Goal: Information Seeking & Learning: Compare options

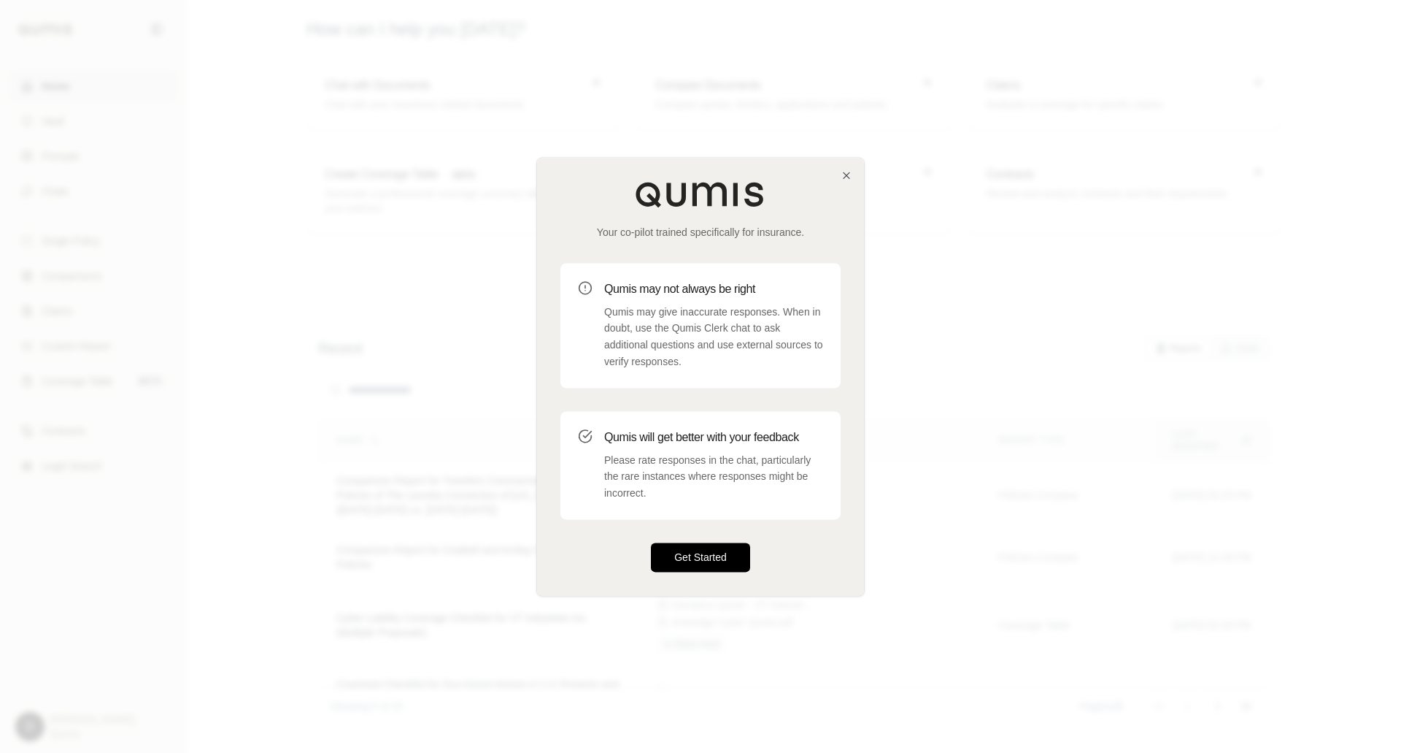
click at [704, 553] on button "Get Started" at bounding box center [700, 556] width 99 height 29
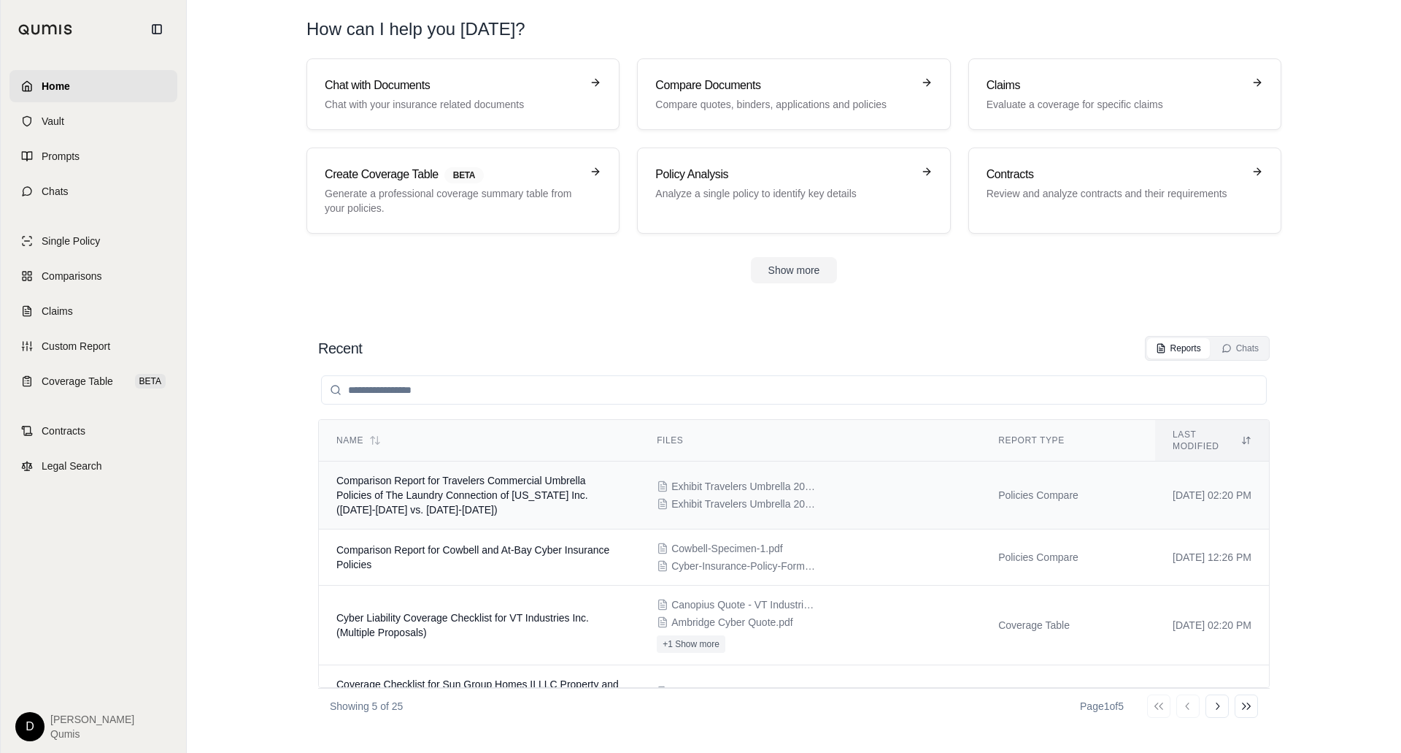
click at [463, 474] on span "Comparison Report for Travelers Commercial Umbrella Policies of The Laundry Con…" at bounding box center [462, 494] width 252 height 41
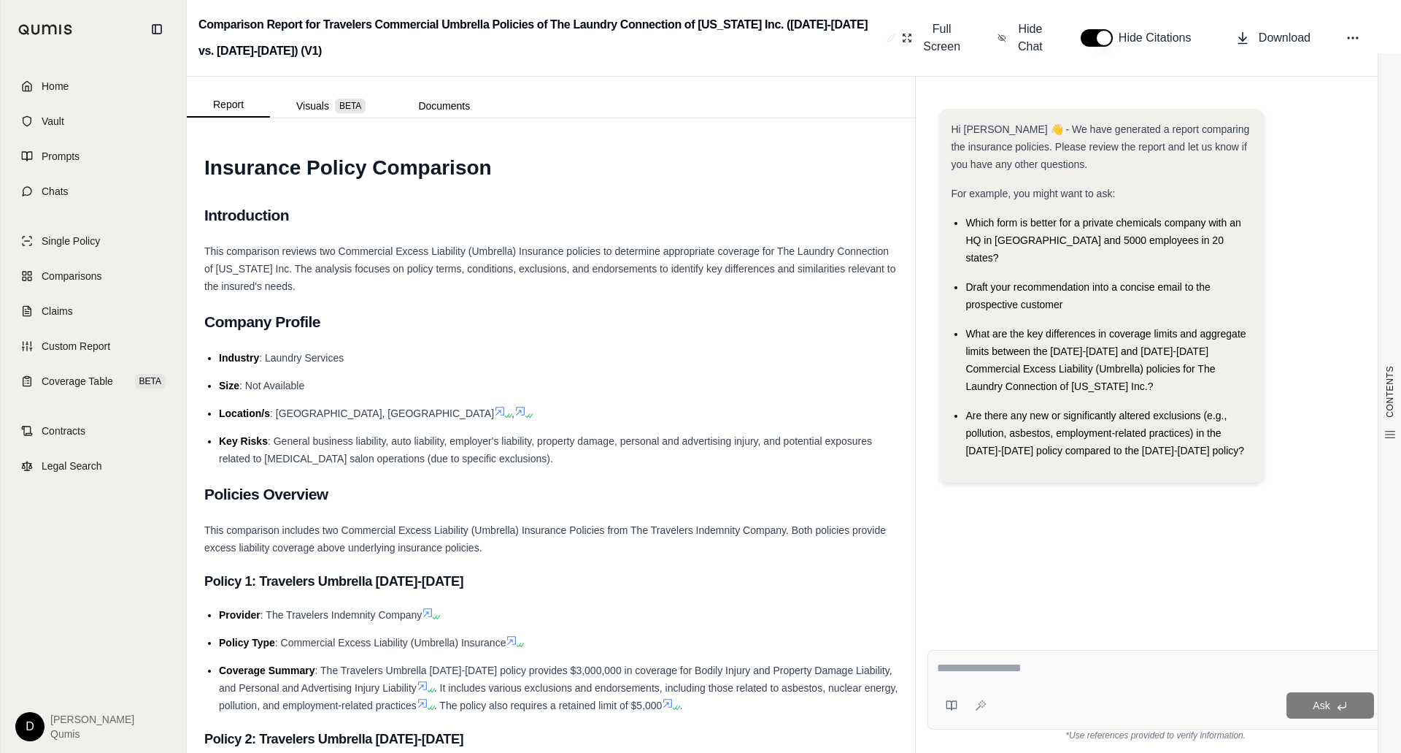
click at [494, 408] on icon at bounding box center [500, 411] width 12 height 12
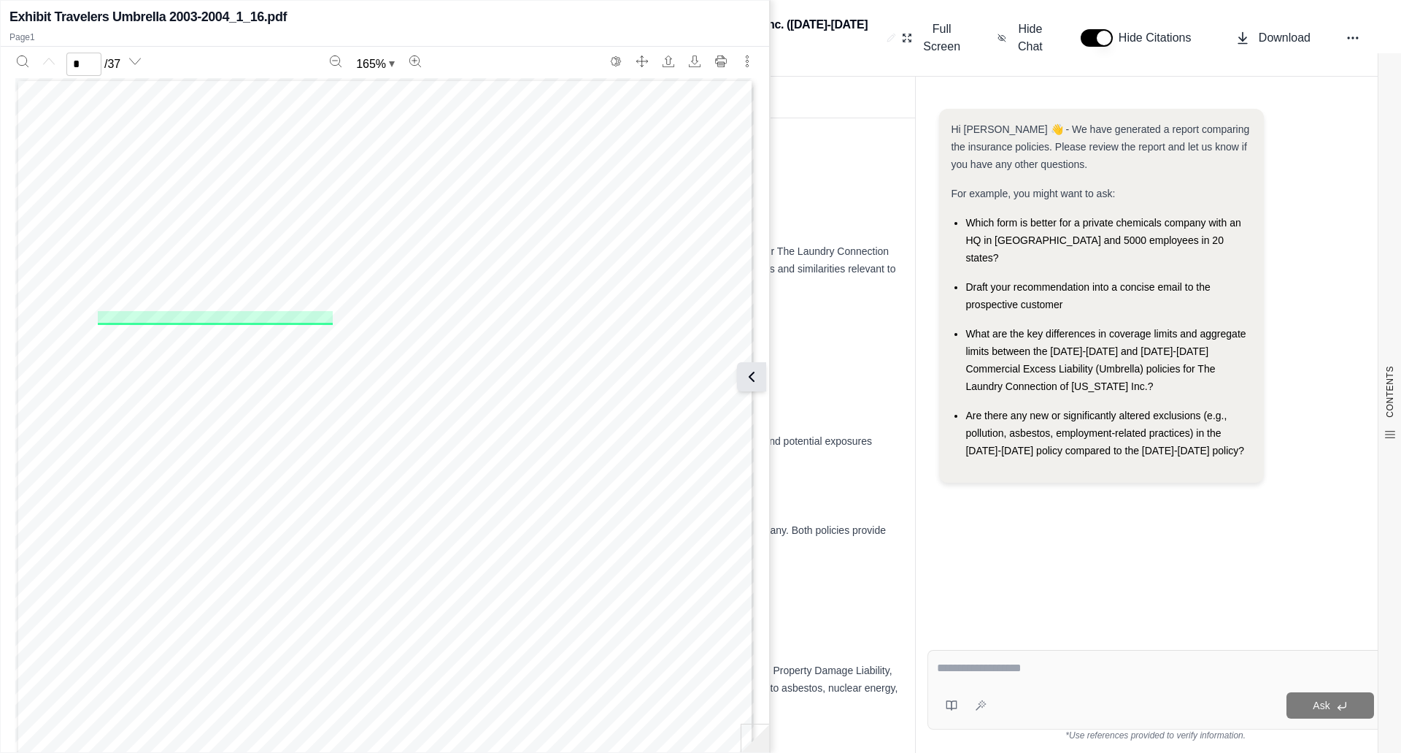
click at [757, 383] on icon at bounding box center [752, 377] width 18 height 18
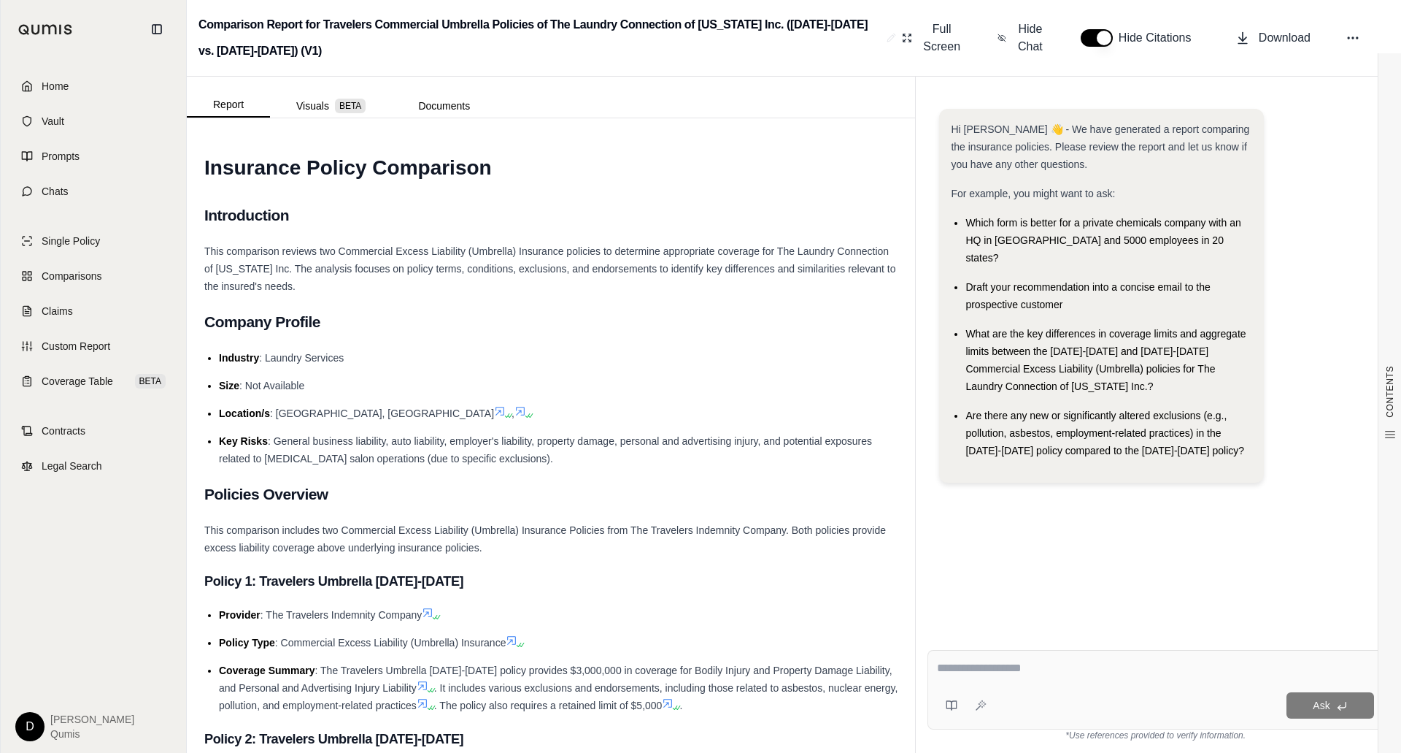
click at [526, 411] on icon at bounding box center [530, 415] width 9 height 9
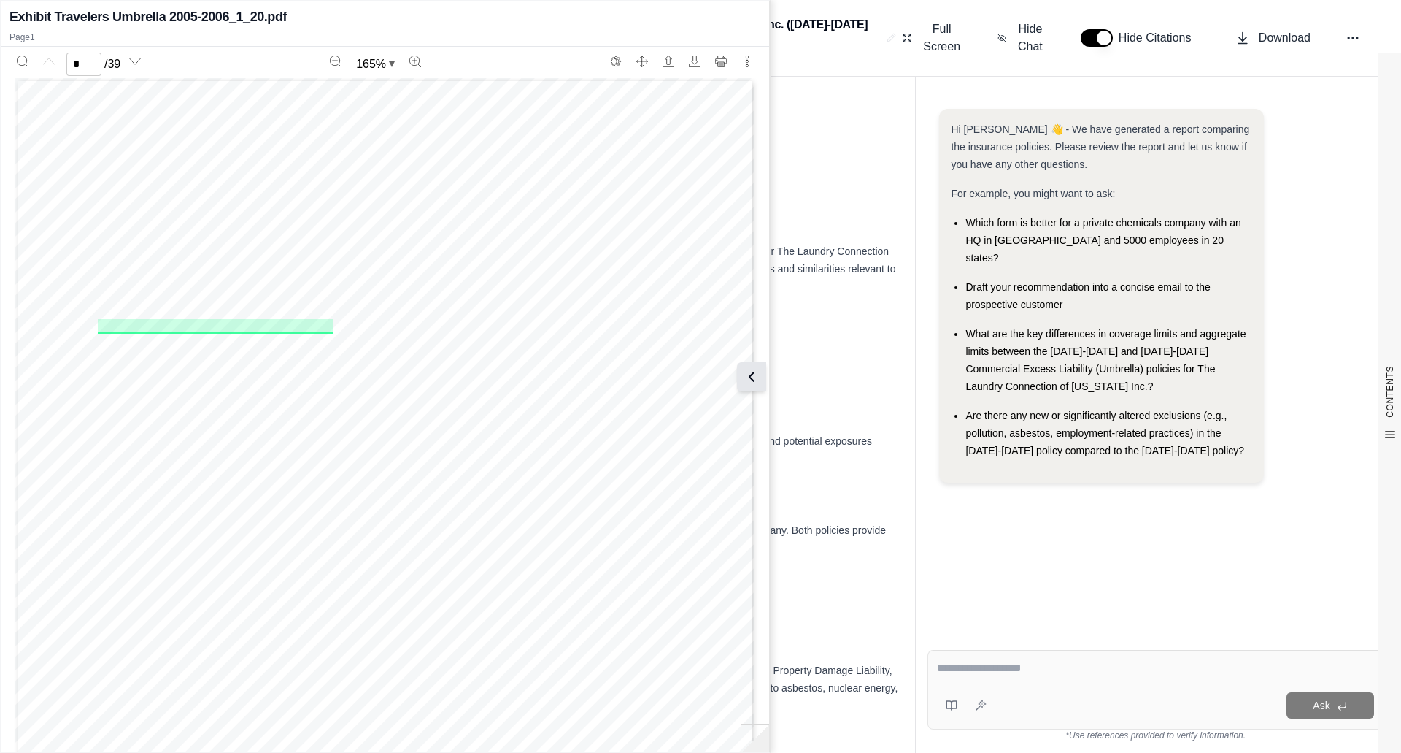
click at [758, 380] on icon at bounding box center [752, 377] width 18 height 18
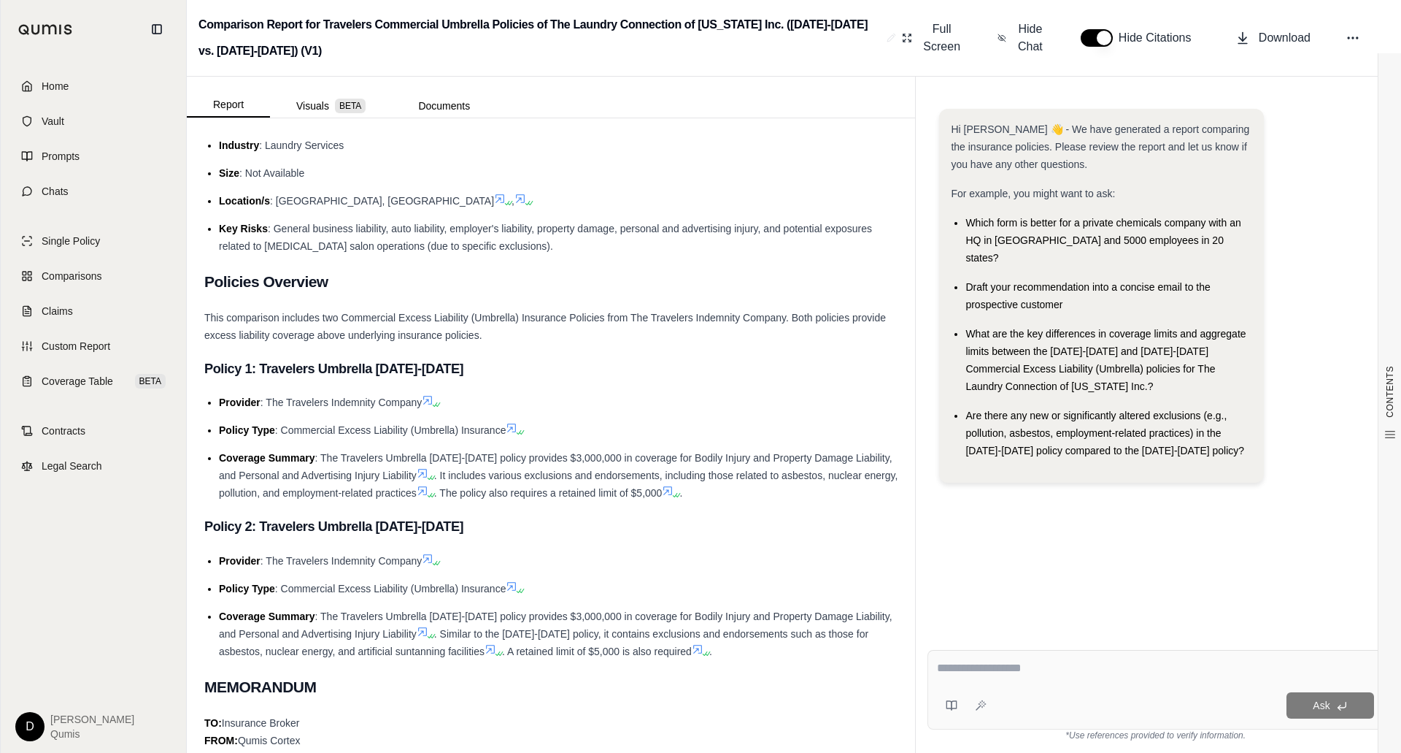
scroll to position [215, 0]
click at [515, 424] on icon at bounding box center [512, 425] width 9 height 9
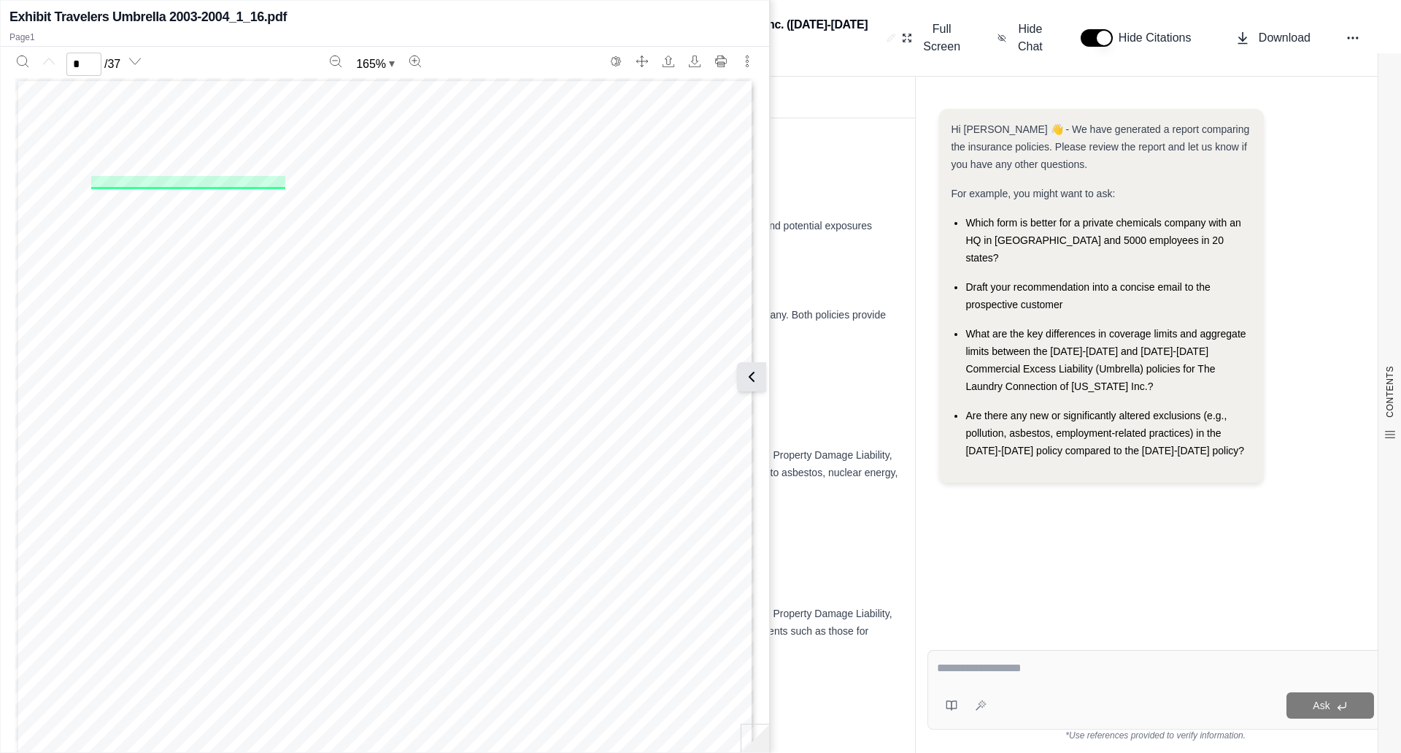
click at [753, 377] on icon at bounding box center [752, 377] width 18 height 18
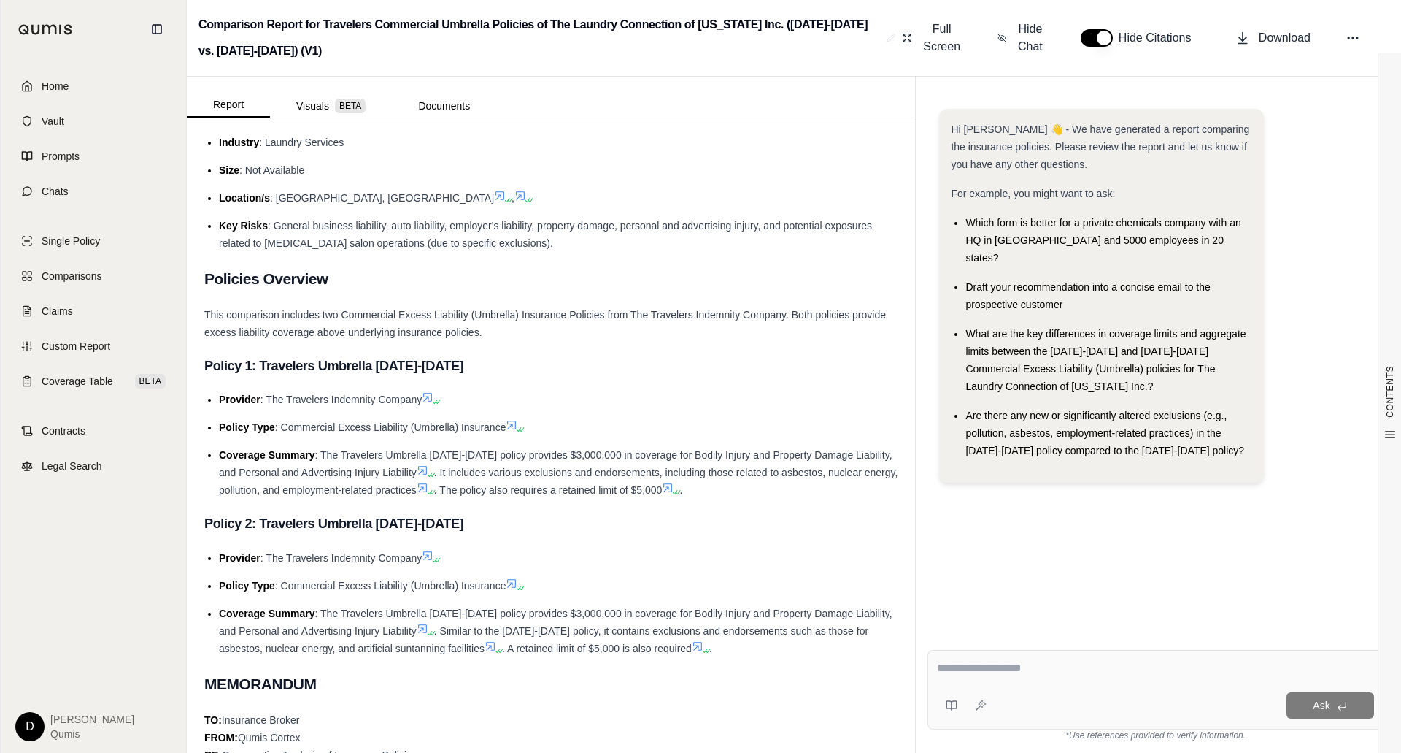
click at [669, 485] on icon at bounding box center [668, 488] width 12 height 12
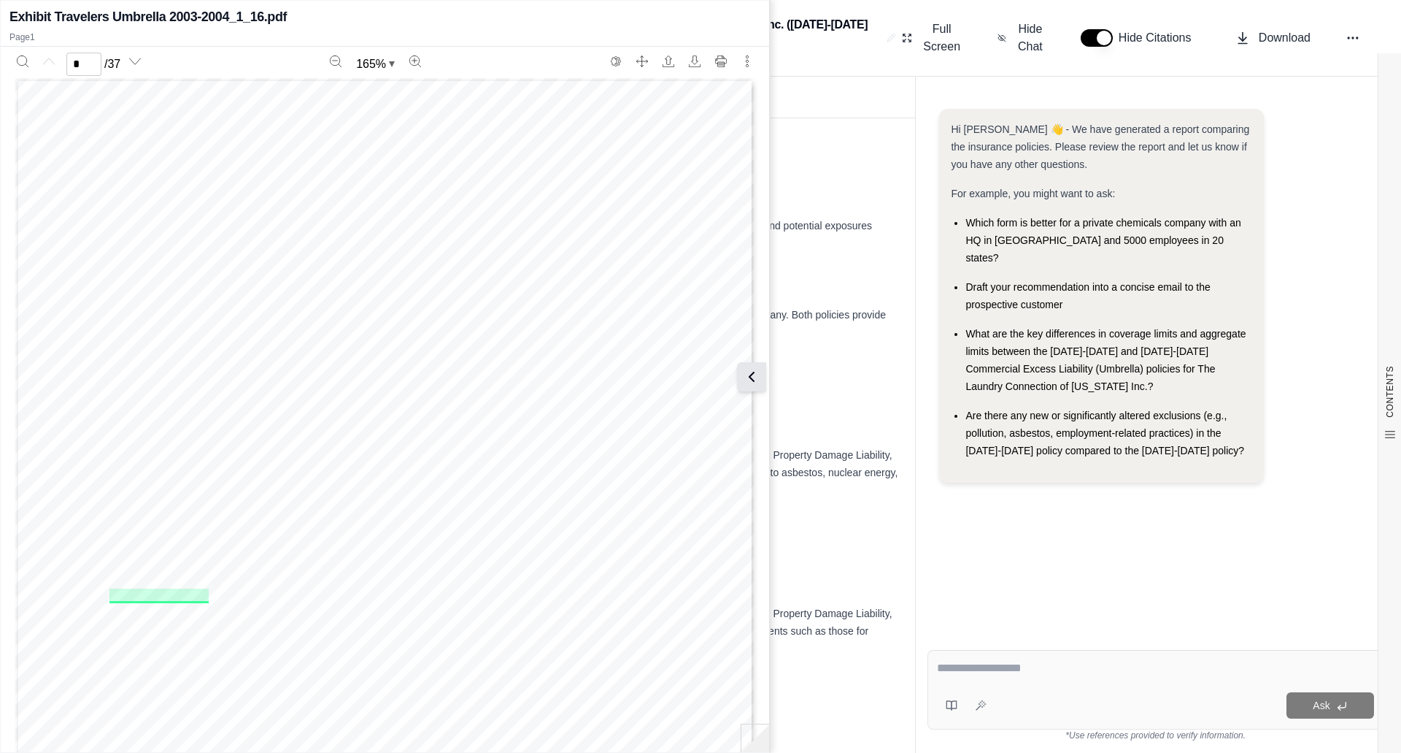
click at [754, 369] on icon at bounding box center [752, 377] width 18 height 18
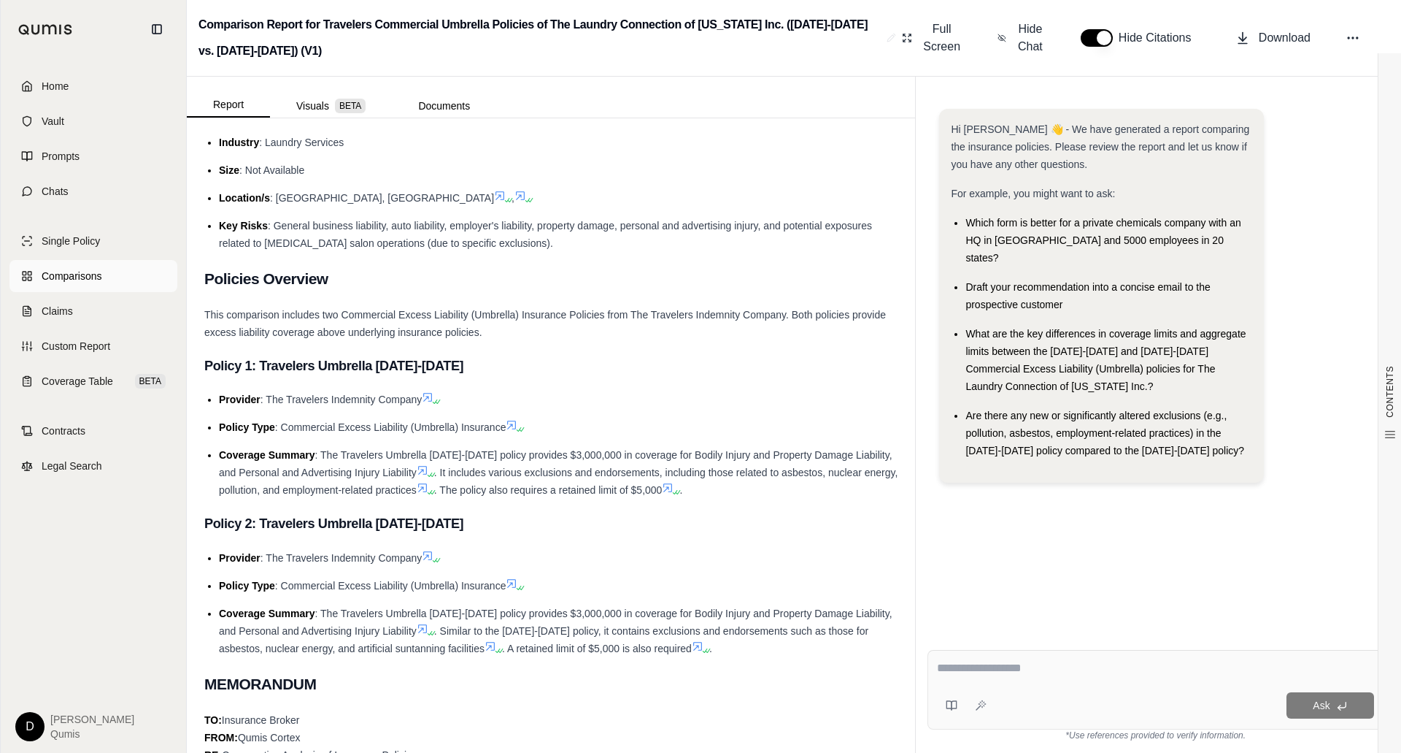
click at [76, 279] on span "Comparisons" at bounding box center [72, 276] width 60 height 15
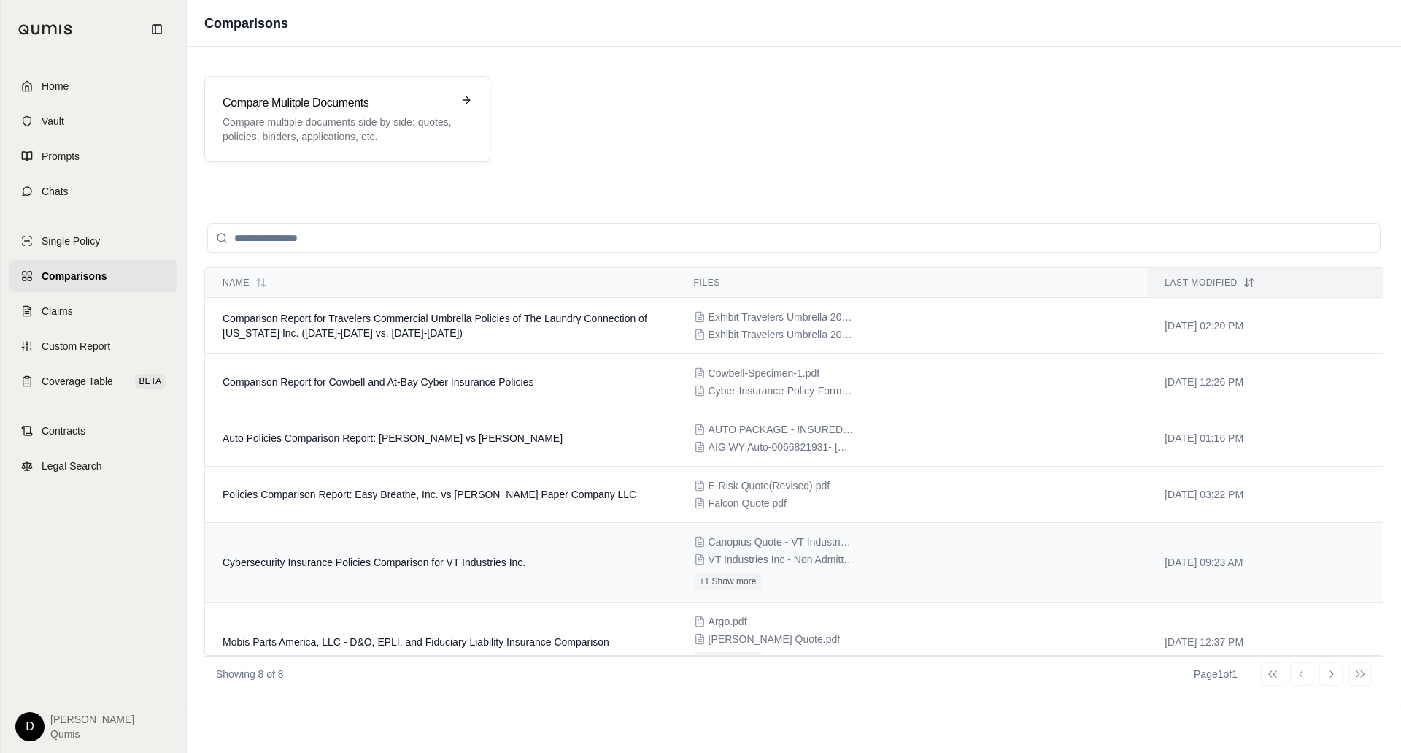
click at [415, 550] on td "Cybersecurity Insurance Policies Comparison for VT Industries Inc." at bounding box center [441, 563] width 472 height 80
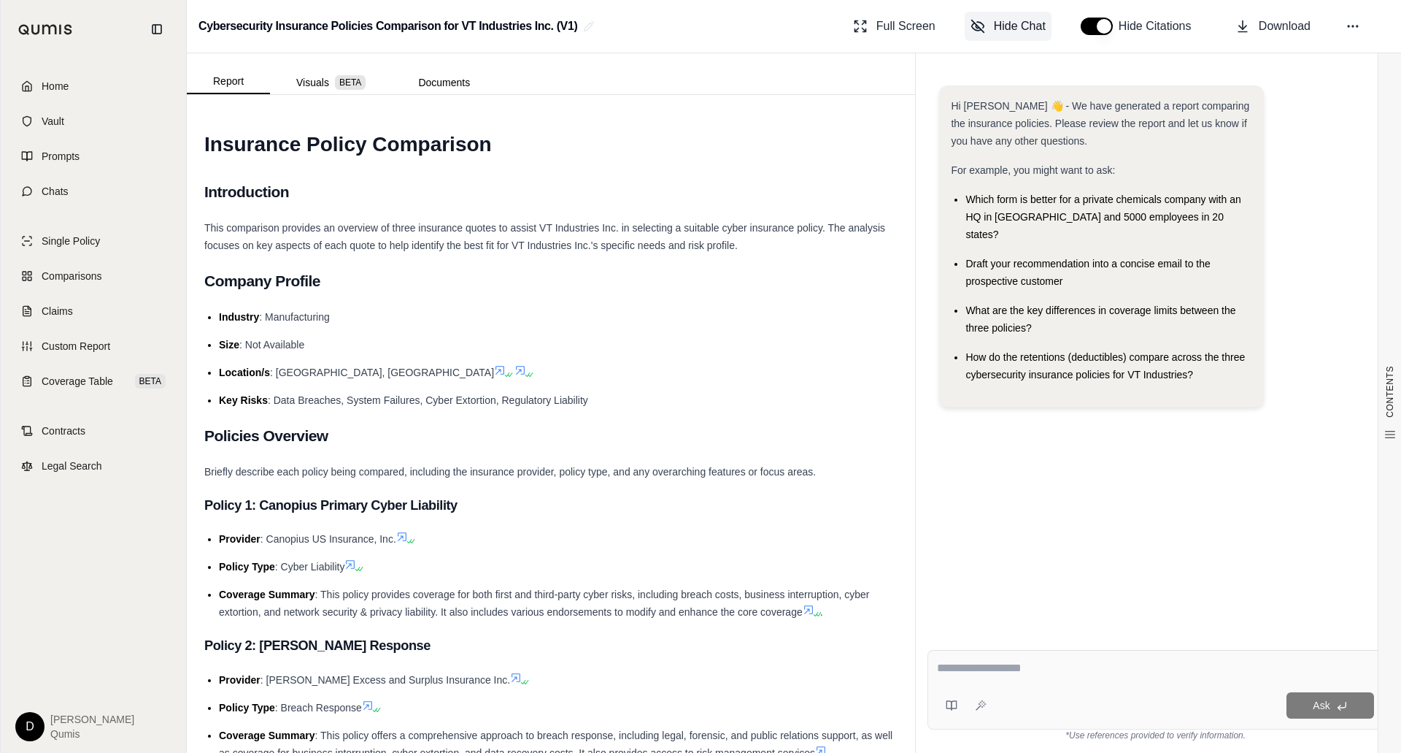
click at [1006, 18] on span "Hide Chat" at bounding box center [1020, 27] width 52 height 18
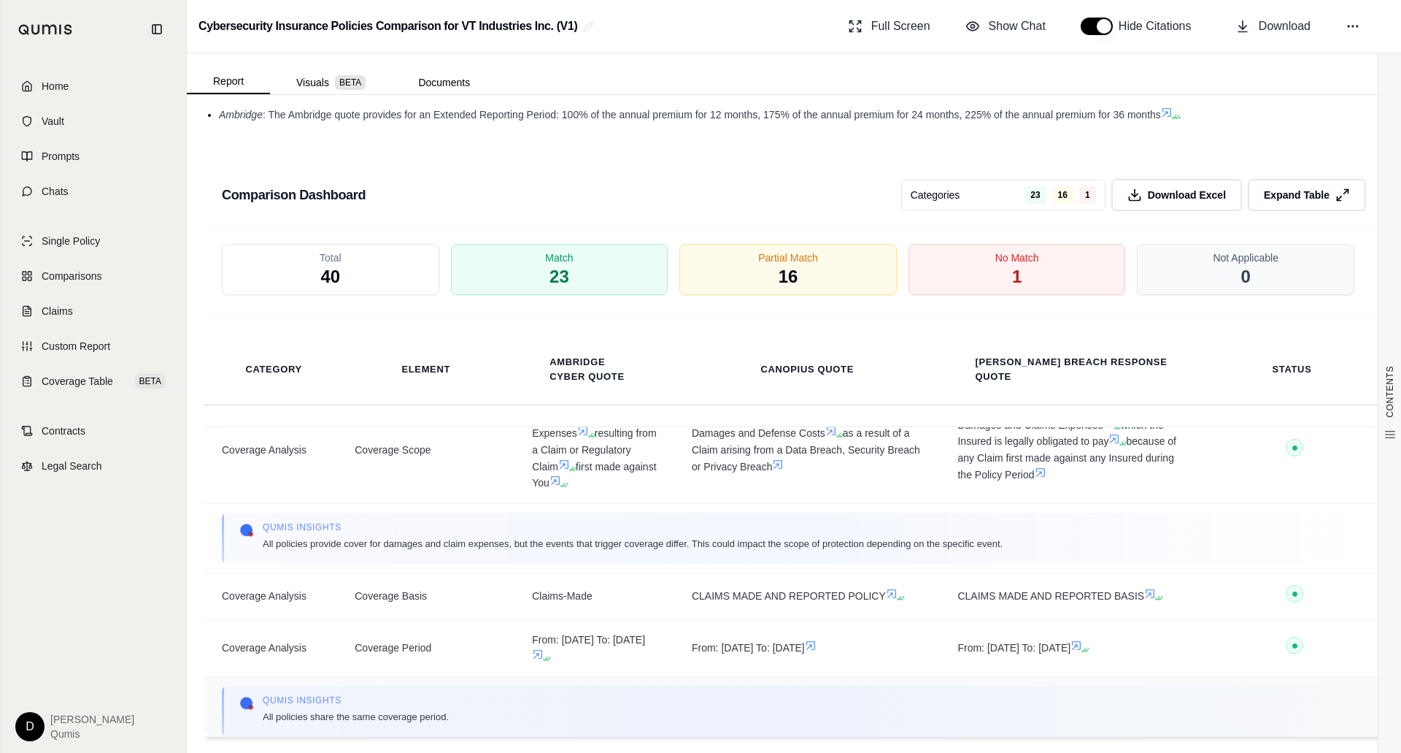
scroll to position [609, 0]
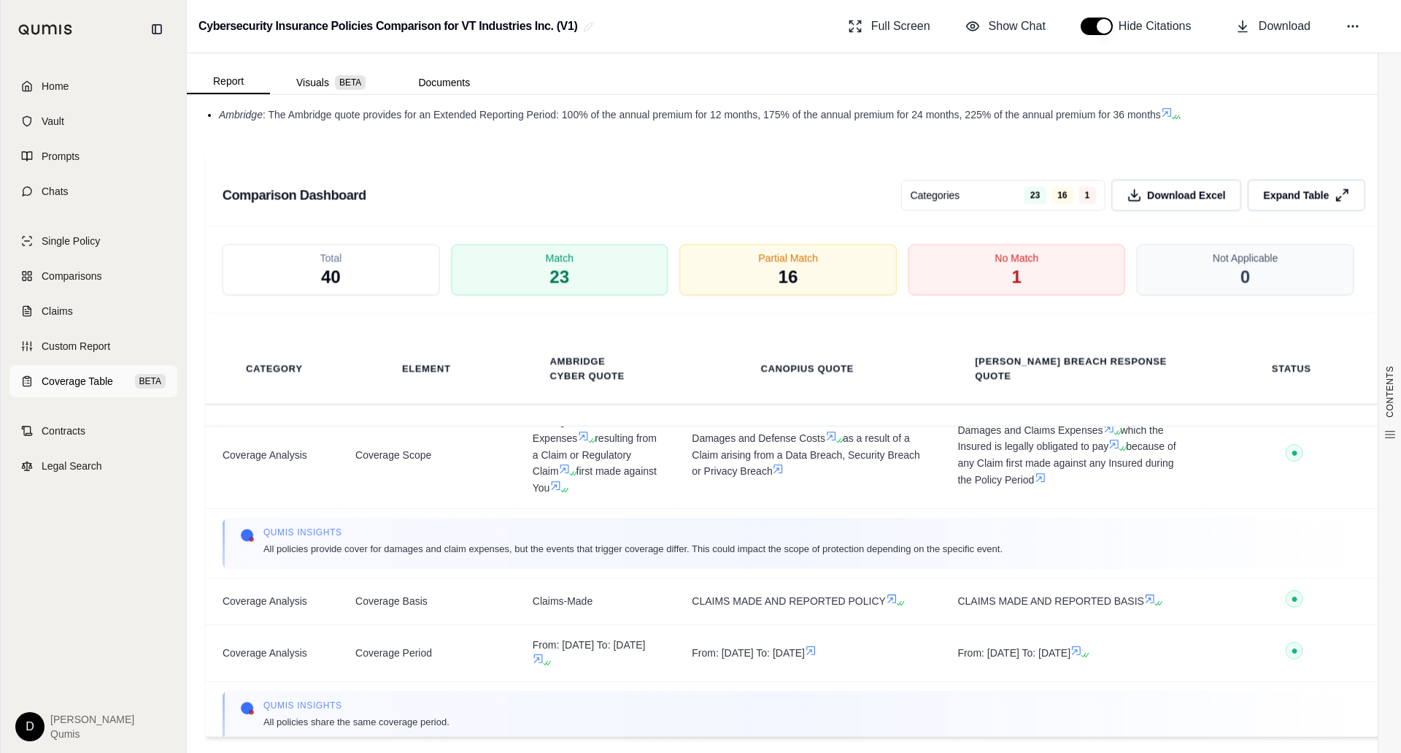
click at [56, 382] on span "Coverage Table" at bounding box center [78, 381] width 72 height 15
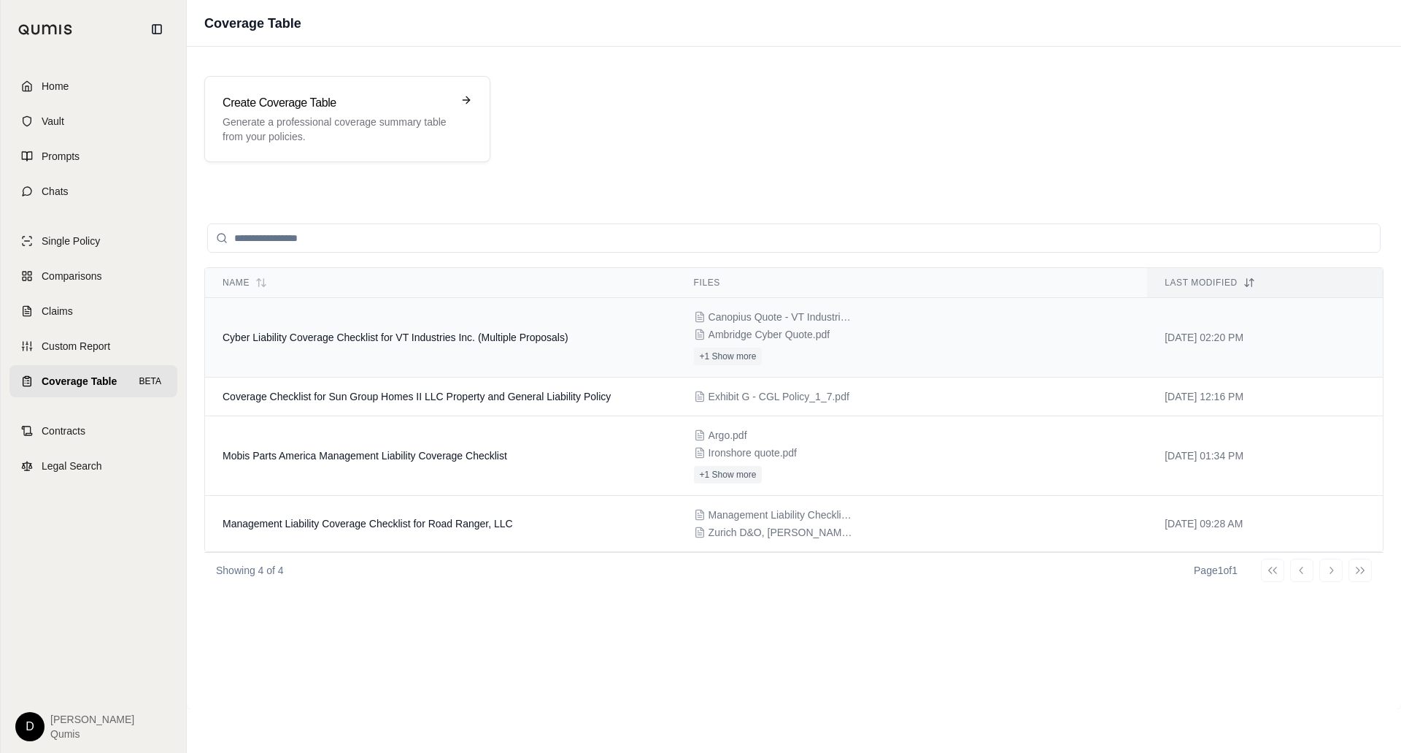
click at [398, 328] on td "Cyber Liability Coverage Checklist for VT Industries Inc. (Multiple Proposals)" at bounding box center [441, 338] width 472 height 80
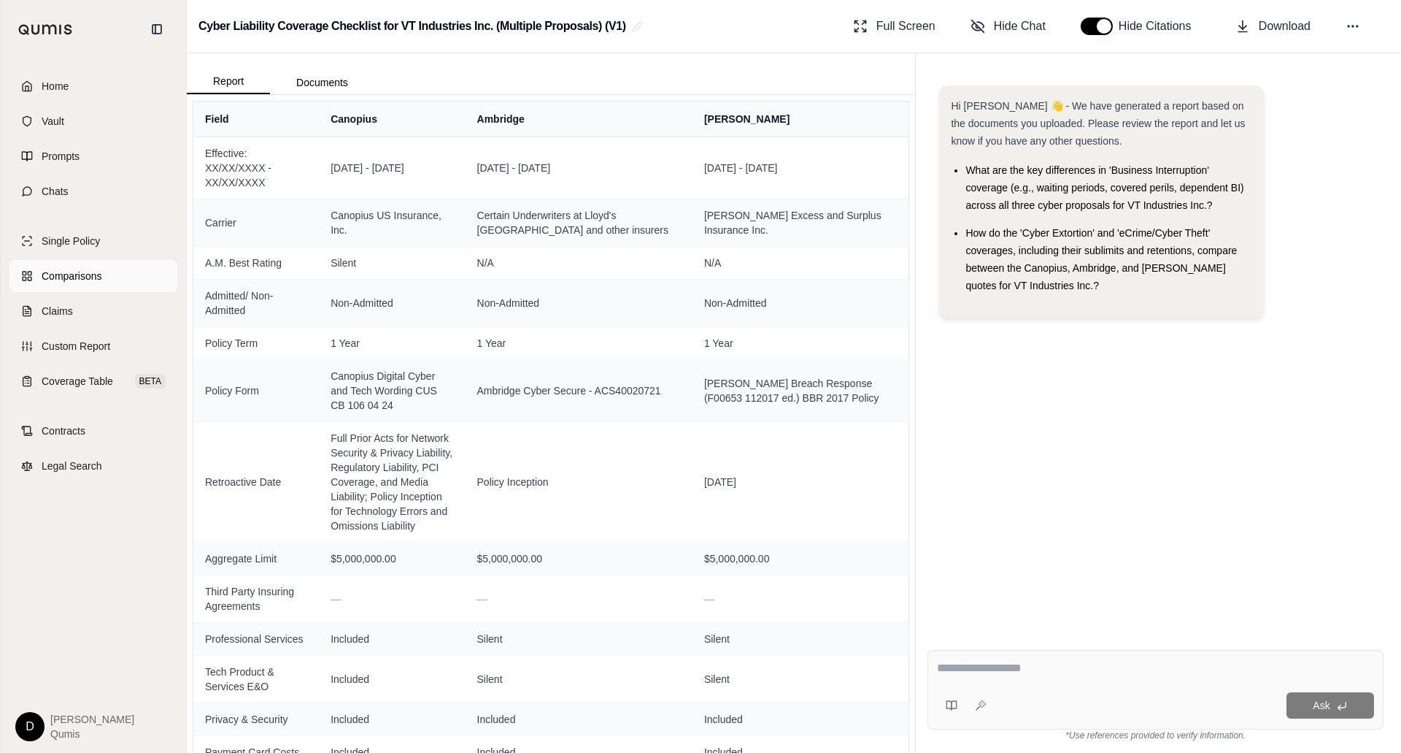
click at [121, 274] on link "Comparisons" at bounding box center [93, 276] width 168 height 32
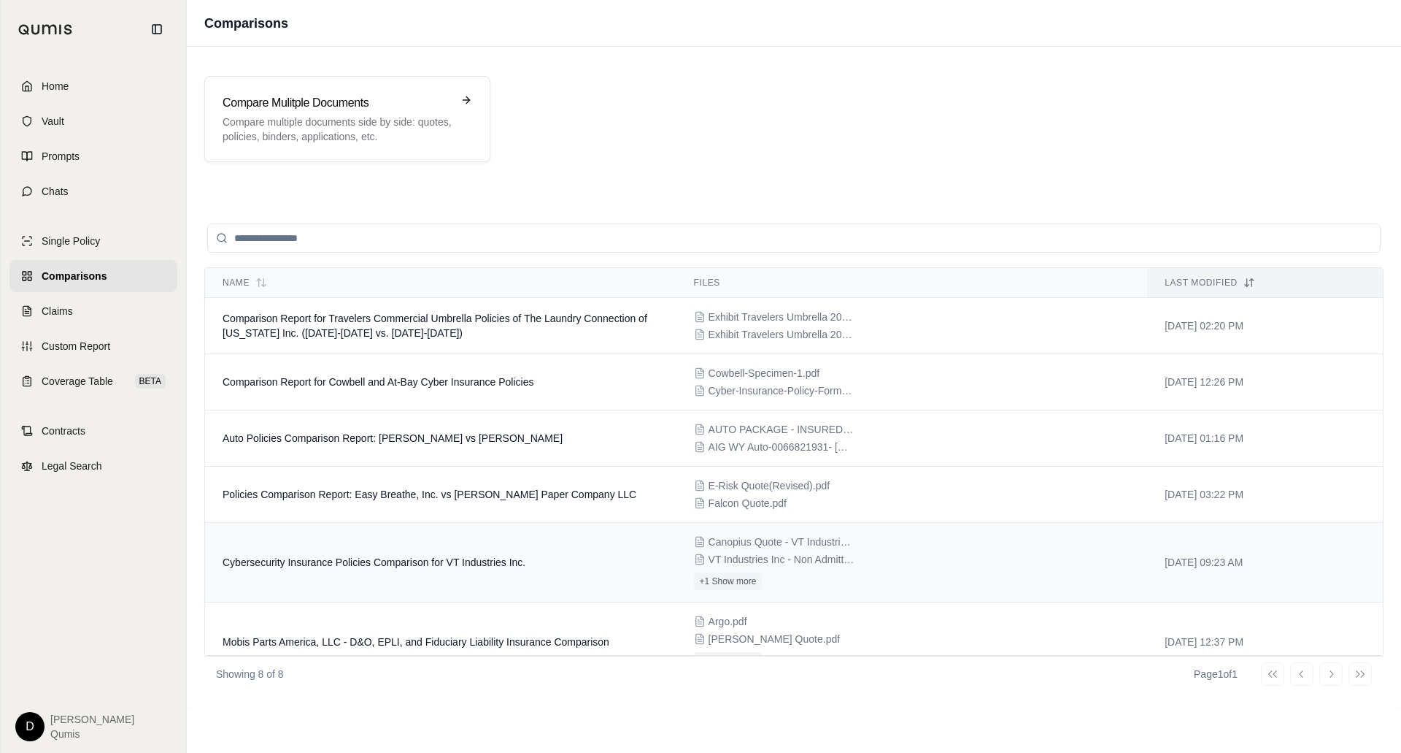
click at [407, 550] on td "Cybersecurity Insurance Policies Comparison for VT Industries Inc." at bounding box center [441, 563] width 472 height 80
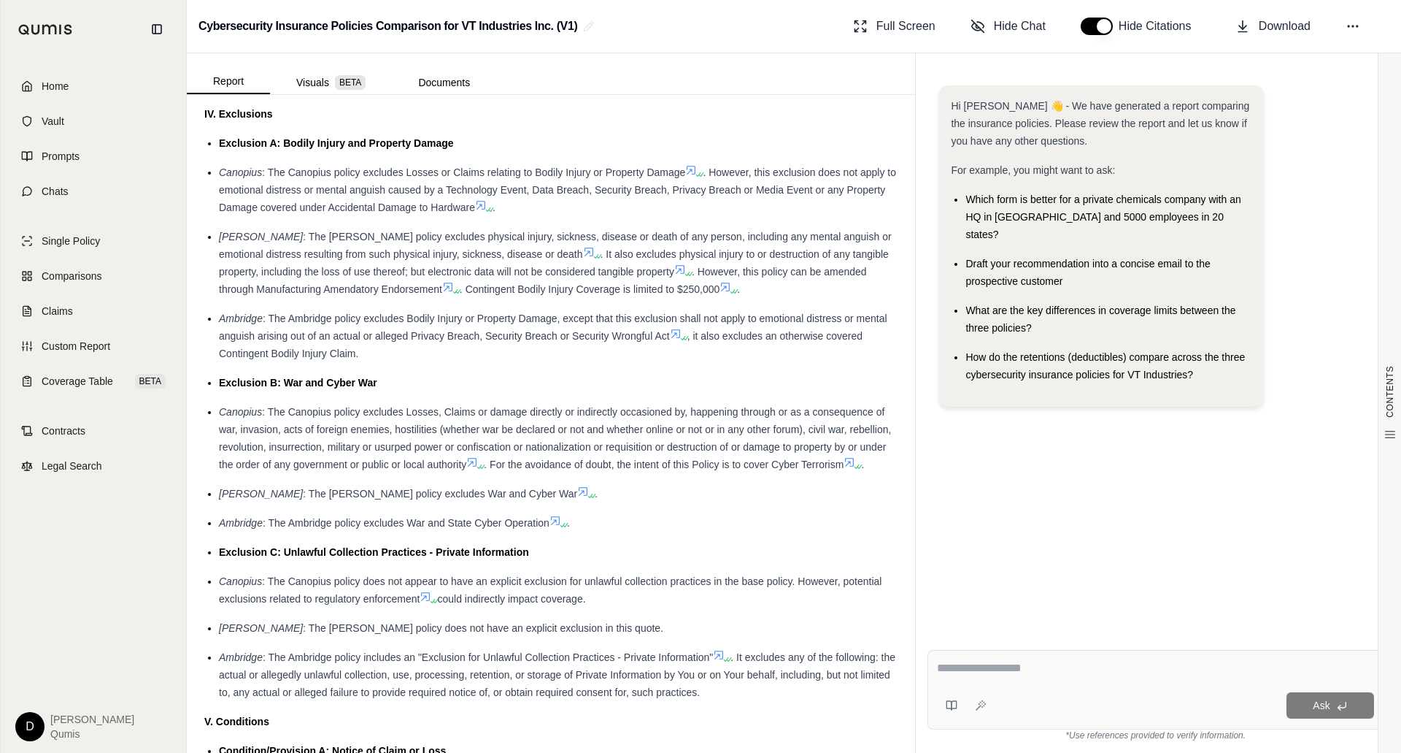
scroll to position [3731, 0]
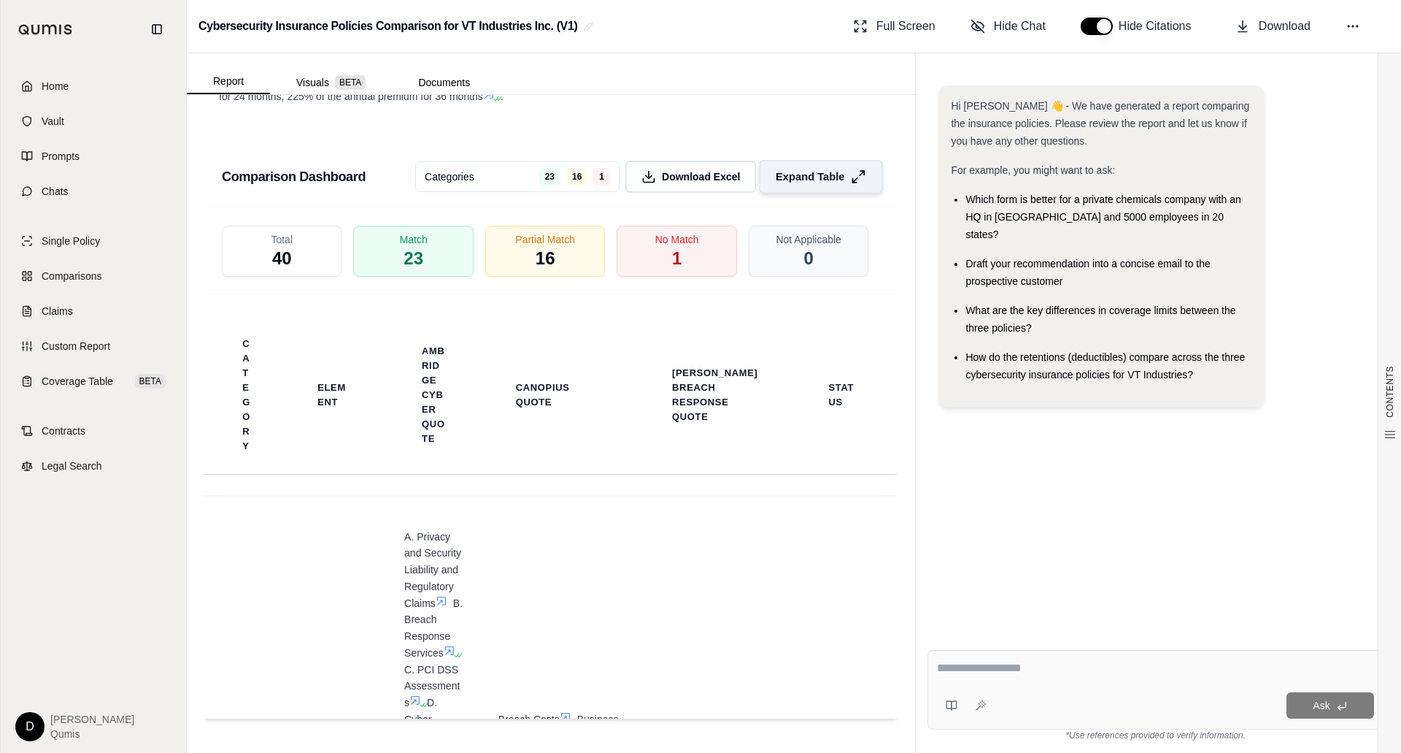
click at [804, 176] on span "Expand Table" at bounding box center [810, 176] width 69 height 15
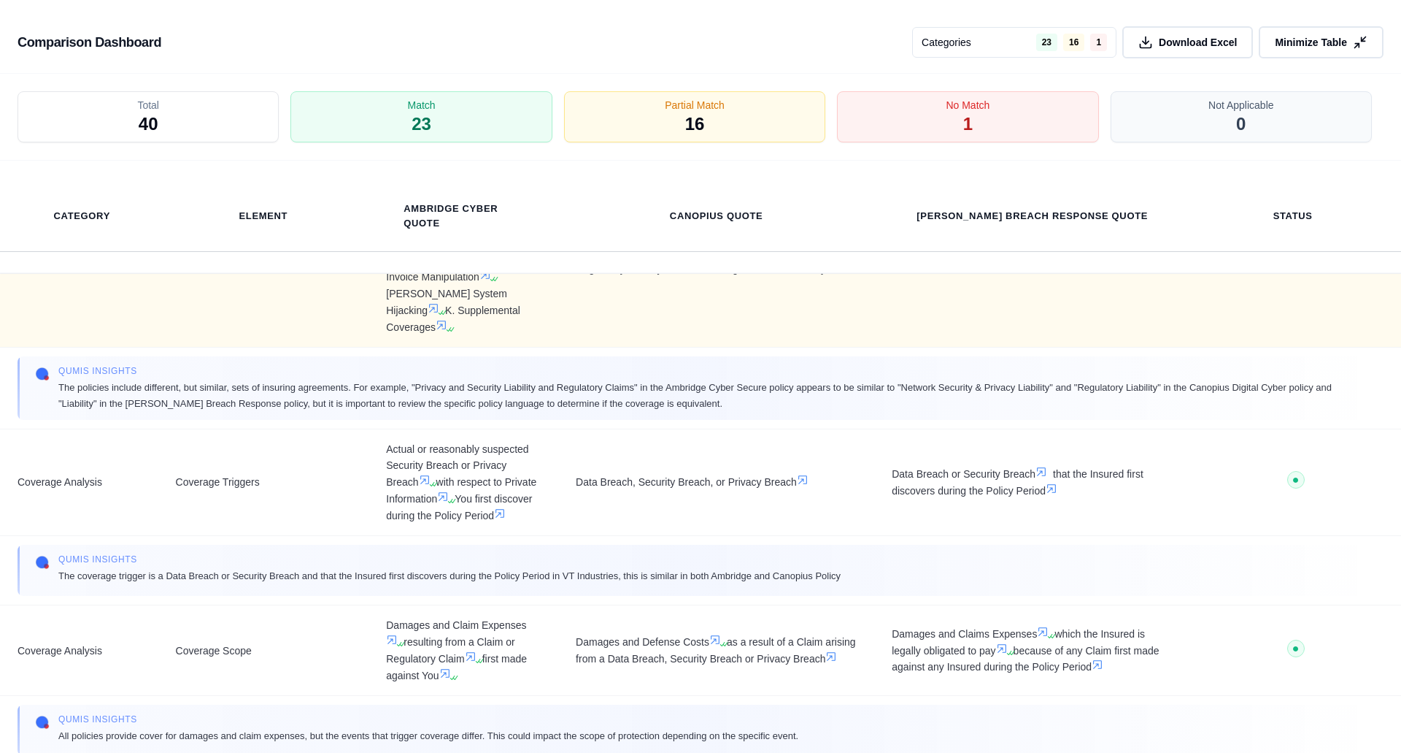
scroll to position [163, 0]
